Goal: Task Accomplishment & Management: Manage account settings

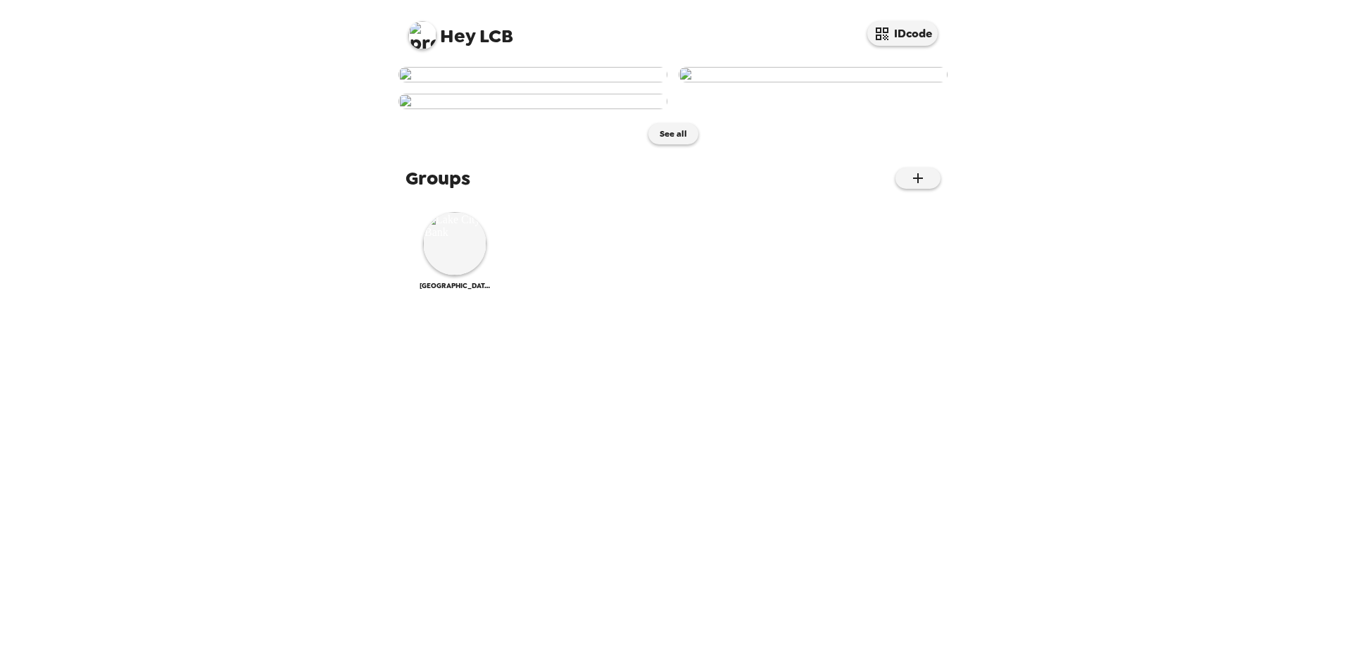
click at [421, 36] on img at bounding box center [422, 35] width 28 height 28
click at [434, 28] on div at bounding box center [673, 336] width 1346 height 672
click at [421, 32] on img at bounding box center [422, 35] width 28 height 28
click at [252, 175] on div at bounding box center [673, 336] width 1346 height 672
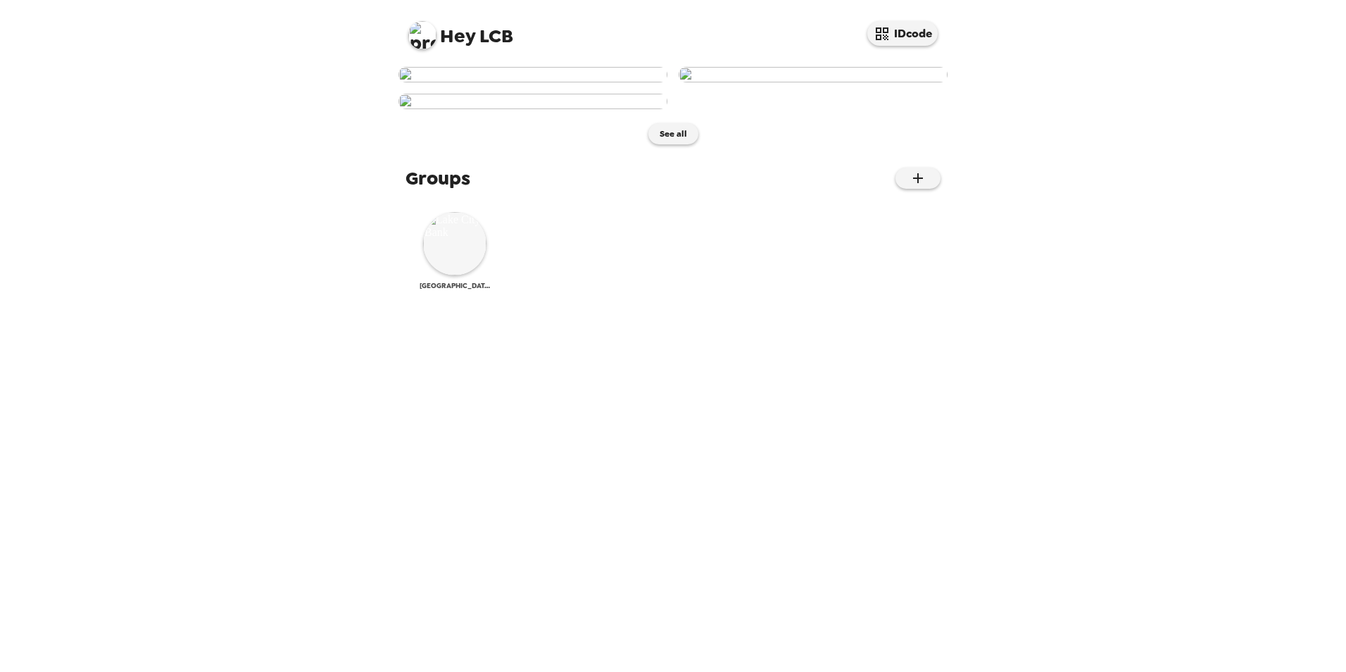
click at [461, 275] on img at bounding box center [454, 243] width 63 height 63
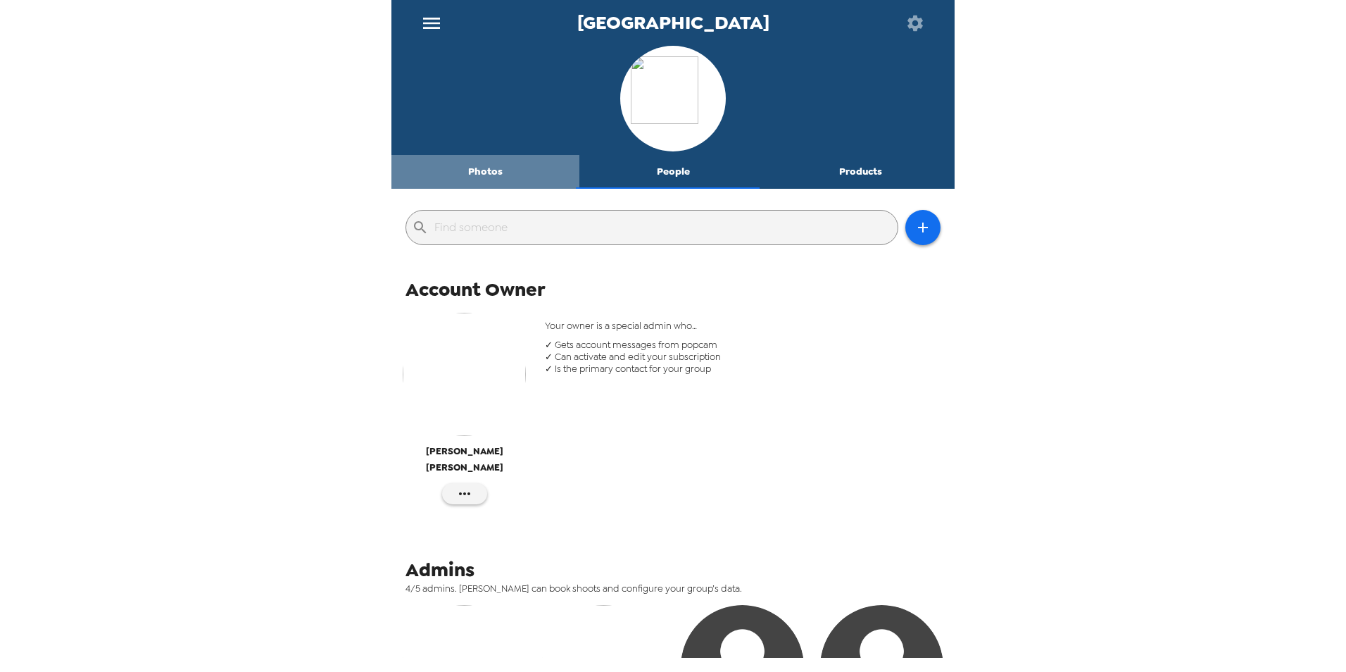
click at [489, 164] on button "Photos" at bounding box center [486, 172] width 188 height 34
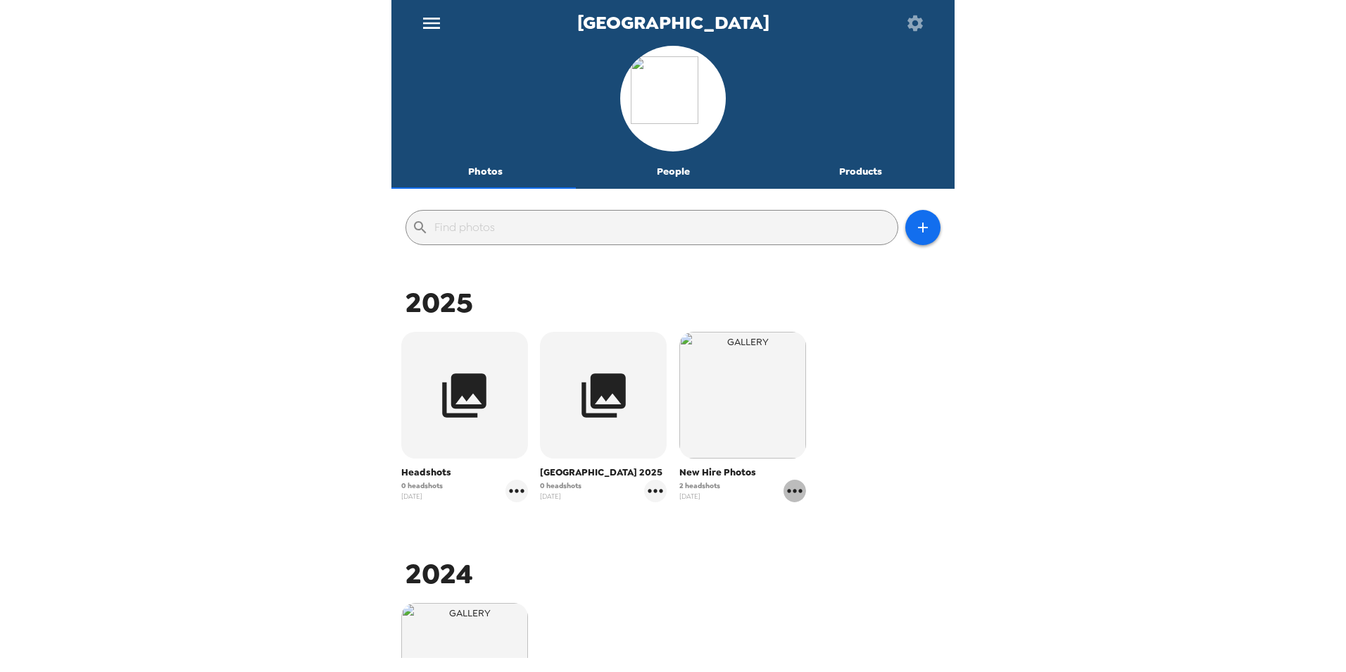
click at [784, 487] on icon "gallery menu" at bounding box center [795, 491] width 23 height 23
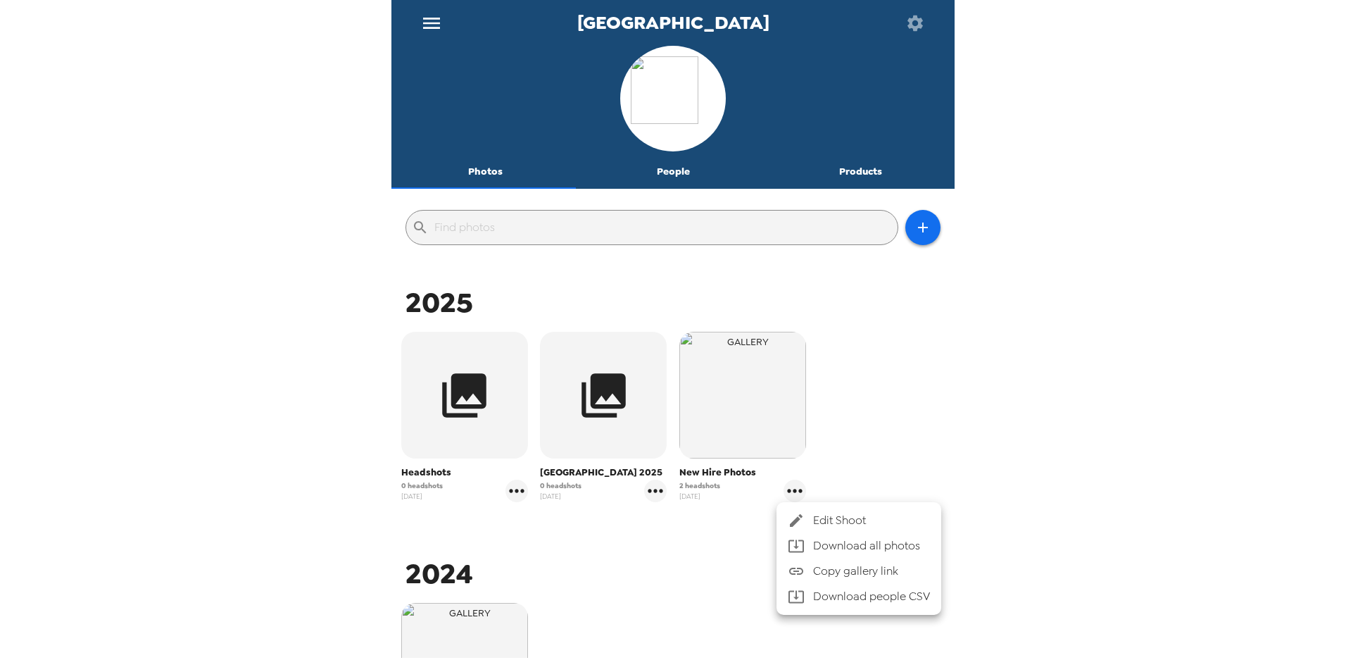
click at [854, 522] on span "Edit Shoot" at bounding box center [871, 520] width 117 height 17
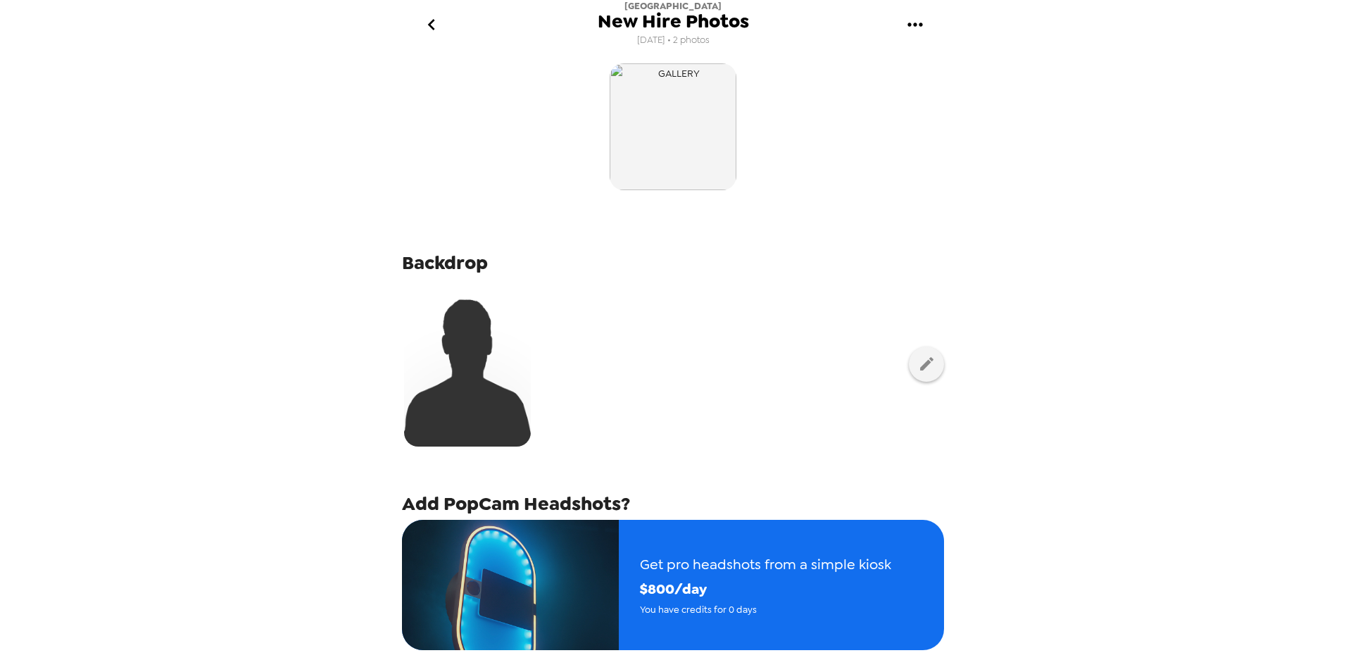
click at [904, 27] on icon "gallery menu" at bounding box center [915, 24] width 23 height 23
click at [1240, 302] on div at bounding box center [673, 336] width 1346 height 672
